Goal: Communication & Community: Answer question/provide support

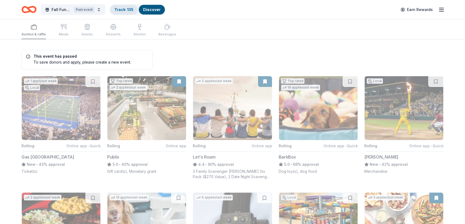
click at [117, 8] on link "Track · 135" at bounding box center [123, 9] width 19 height 5
click at [57, 11] on span "Fall Fundraiser" at bounding box center [62, 9] width 20 height 6
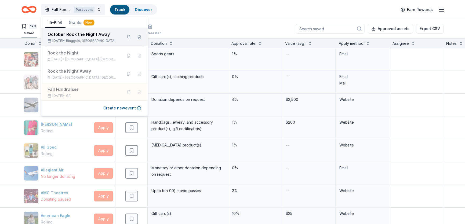
click at [65, 35] on div "October Rock the Night Away" at bounding box center [82, 34] width 70 height 6
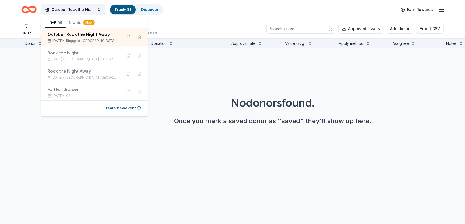
click at [118, 9] on link "Track · 81" at bounding box center [122, 9] width 17 height 5
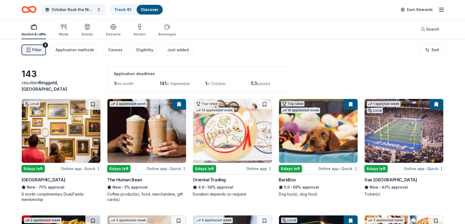
click at [31, 32] on div "Auction & raffle" at bounding box center [33, 34] width 24 height 4
click at [127, 11] on link "Track · 81" at bounding box center [122, 9] width 17 height 5
click at [123, 9] on link "Track · 81" at bounding box center [122, 9] width 17 height 5
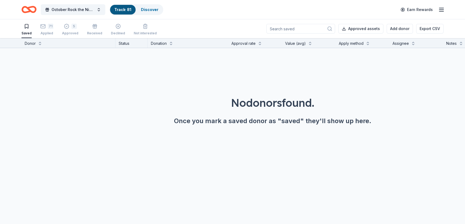
click at [123, 9] on link "Track · 81" at bounding box center [122, 9] width 17 height 5
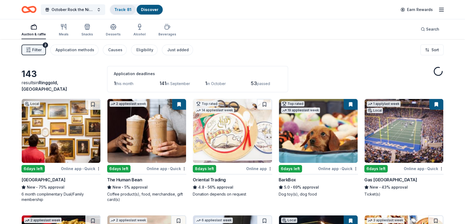
click at [122, 11] on link "Track · 81" at bounding box center [122, 9] width 17 height 5
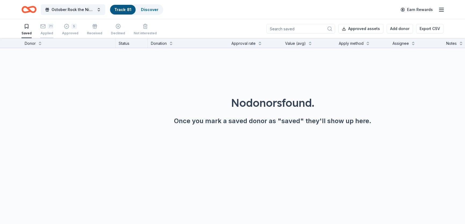
click at [47, 28] on div "71" at bounding box center [46, 26] width 13 height 5
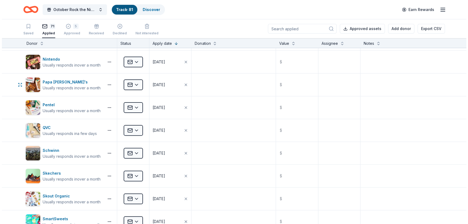
scroll to position [244, 0]
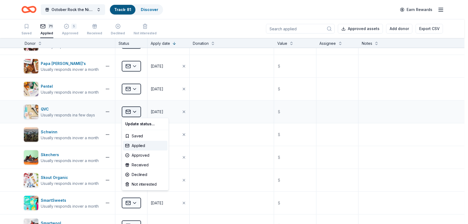
click at [138, 111] on html "October Rock the Night Away Track · 81 Discover Earn Rewards Saved 71 Applied 5…" at bounding box center [234, 112] width 468 height 224
click at [140, 174] on div "Declined" at bounding box center [145, 175] width 45 height 10
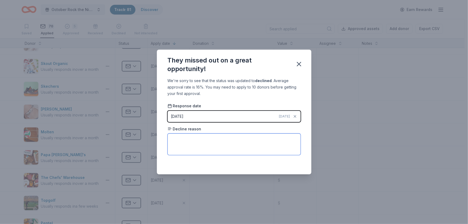
click at [211, 145] on textarea at bounding box center [234, 144] width 133 height 21
paste textarea "Unfortunately, we are unable to contribute to your request at this time."
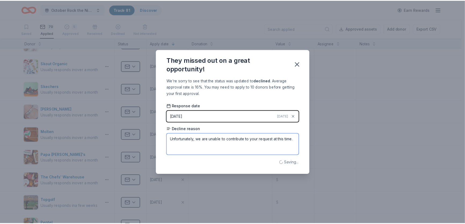
scroll to position [0, 0]
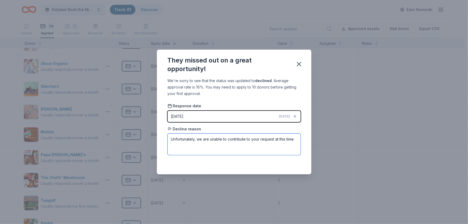
click at [204, 140] on textarea "Unfortunately, we are unable to contribute to your request at this time." at bounding box center [234, 144] width 133 height 21
type textarea "Unfortunately, they are unable to contribute to your request at this time."
click at [301, 64] on icon "button" at bounding box center [299, 64] width 8 height 8
